Goal: Find specific fact: Find specific page/section

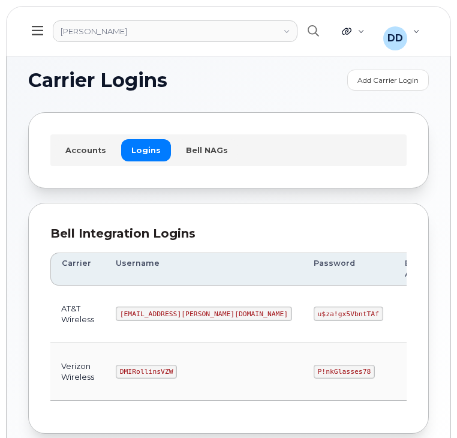
scroll to position [61, 0]
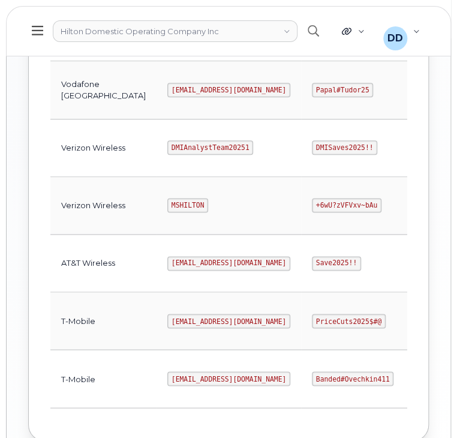
scroll to position [680, 0]
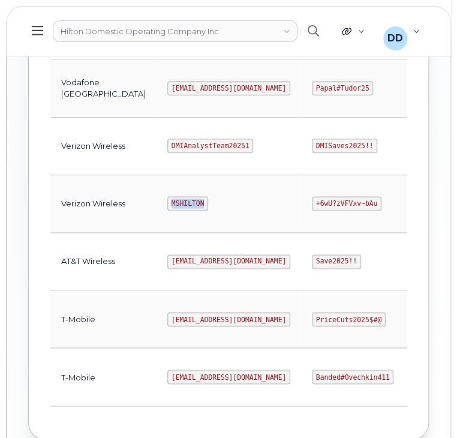
drag, startPoint x: 158, startPoint y: 202, endPoint x: 117, endPoint y: 200, distance: 40.9
click at [157, 200] on td "MSHILTON" at bounding box center [229, 205] width 145 height 58
copy code "MSHILTON"
drag, startPoint x: 333, startPoint y: 206, endPoint x: 259, endPoint y: 205, distance: 73.8
click at [301, 205] on td "+6wU?zVFVxv~bAu" at bounding box center [359, 205] width 116 height 58
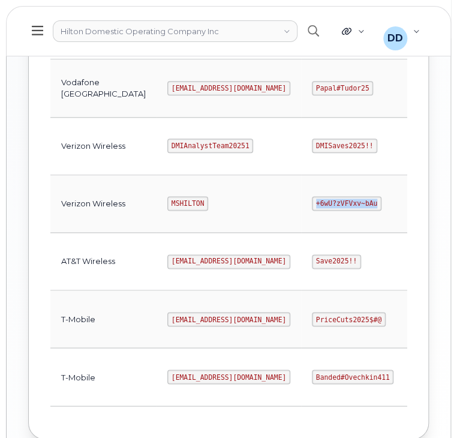
copy code "+6wU?zVFVxv~bAu"
